Goal: Task Accomplishment & Management: Manage account settings

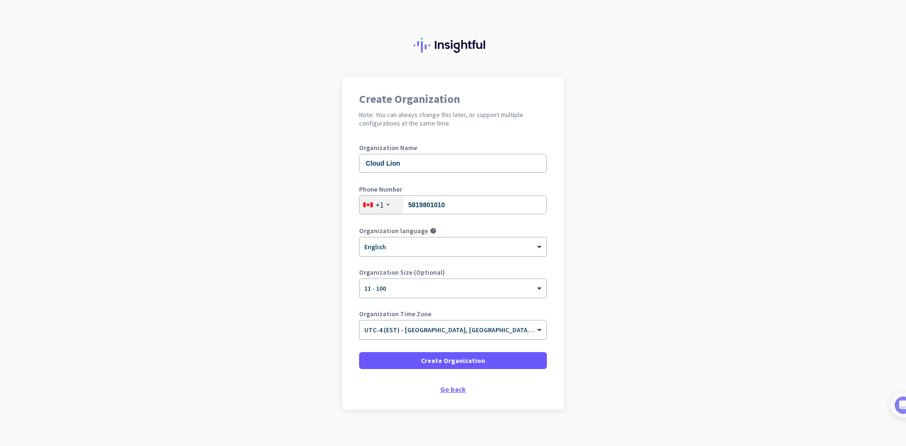
click at [453, 390] on div "Go back" at bounding box center [453, 389] width 188 height 7
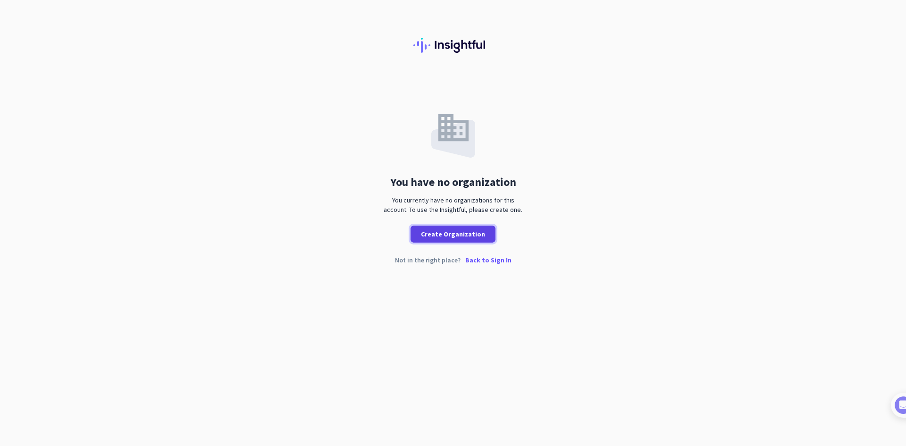
click at [445, 233] on span "Create Organization" at bounding box center [453, 233] width 64 height 9
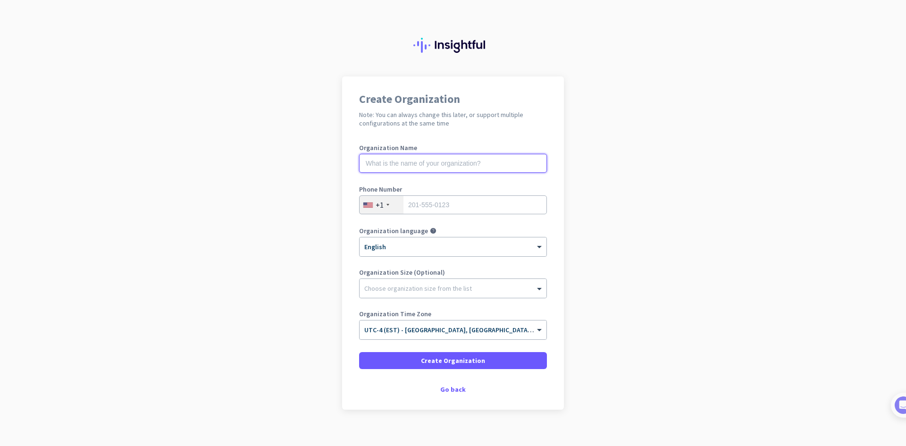
click at [453, 163] on input "text" at bounding box center [453, 163] width 188 height 19
click at [396, 160] on input "text" at bounding box center [453, 163] width 188 height 19
type input "Cloud Lion"
click at [387, 206] on div "+1" at bounding box center [382, 205] width 44 height 18
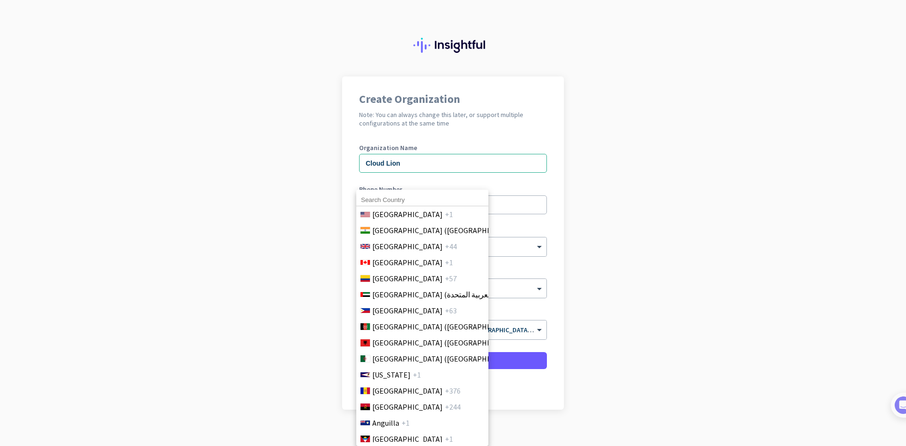
click at [390, 264] on span "[GEOGRAPHIC_DATA]" at bounding box center [408, 262] width 70 height 11
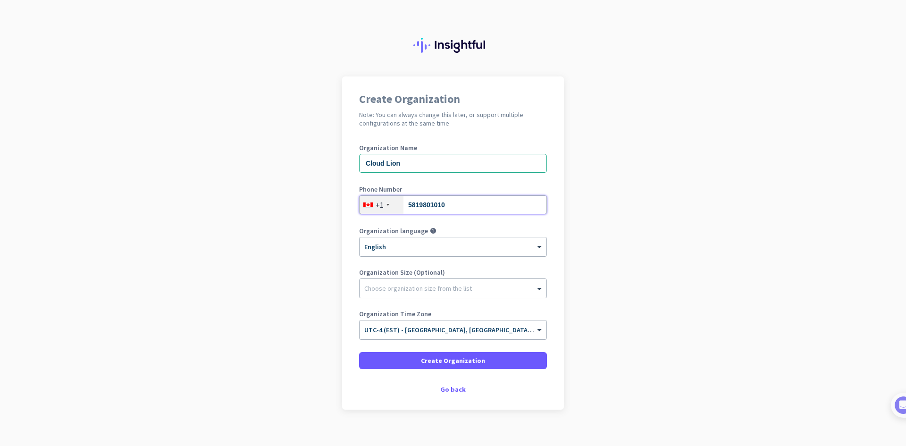
type input "5819801010"
click at [529, 227] on div "Organization Name Cloud Lion Phone Number [PHONE_NUMBER] Organization language …" at bounding box center [453, 246] width 188 height 204
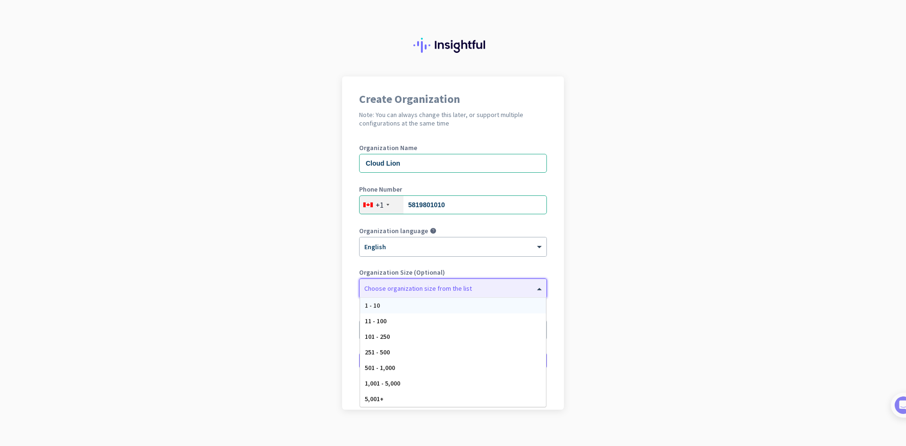
drag, startPoint x: 472, startPoint y: 291, endPoint x: 490, endPoint y: 294, distance: 18.2
click at [472, 291] on div "Choose organization size from the list" at bounding box center [447, 288] width 175 height 8
click at [531, 273] on label "Organization Size (Optional)" at bounding box center [453, 272] width 188 height 7
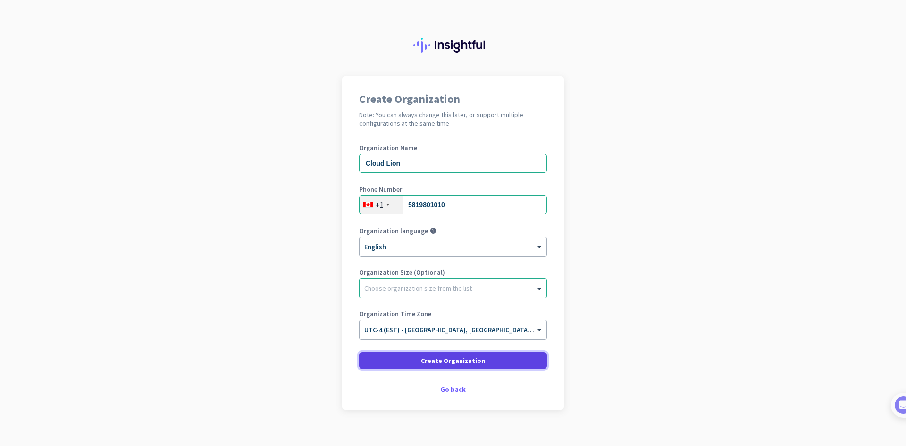
click at [482, 362] on span at bounding box center [453, 360] width 188 height 23
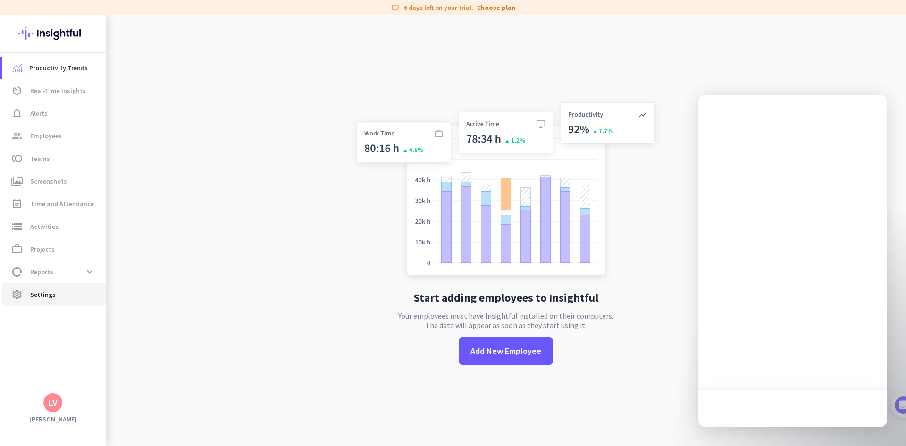
click at [51, 290] on span "Settings" at bounding box center [42, 294] width 25 height 11
